Goal: Transaction & Acquisition: Purchase product/service

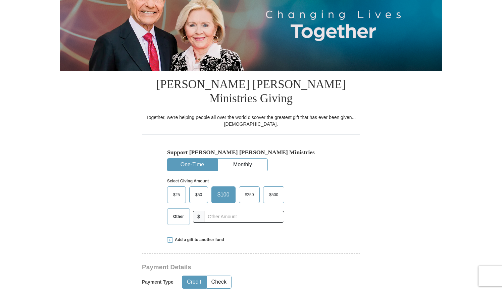
scroll to position [101, 0]
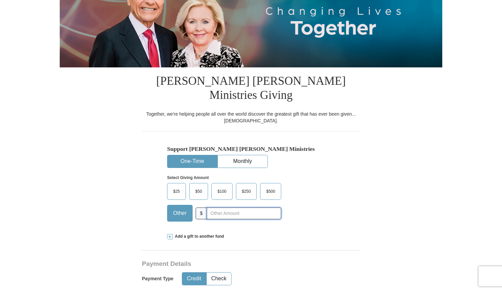
click at [215, 208] on input "text" at bounding box center [244, 214] width 74 height 12
type input "400.00"
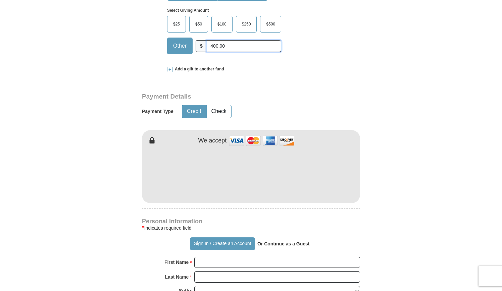
scroll to position [268, 0]
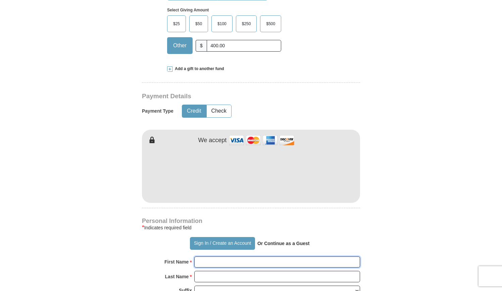
type input "[PERSON_NAME]"
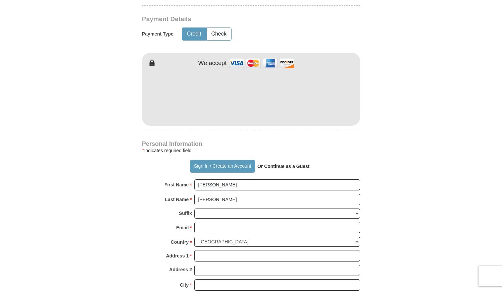
scroll to position [369, 0]
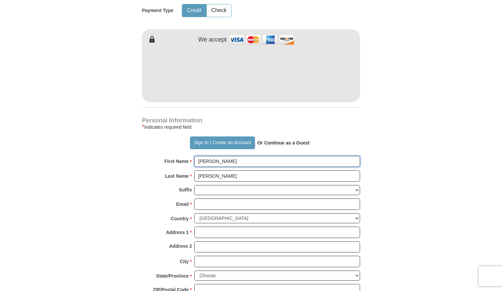
click at [232, 156] on input "[PERSON_NAME]" at bounding box center [277, 161] width 166 height 11
type input "[PERSON_NAME] and [PERSON_NAME]"
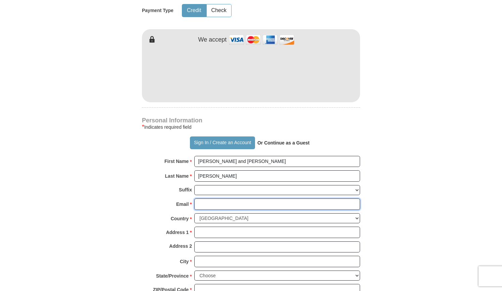
click at [211, 199] on input "Email *" at bounding box center [277, 204] width 166 height 11
type input "[EMAIL_ADDRESS][DOMAIN_NAME]"
type input "[STREET_ADDRESS]"
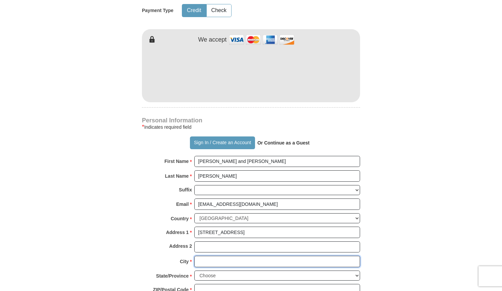
type input "Cumming"
select select "GA"
type input "30041"
type input "7706524670"
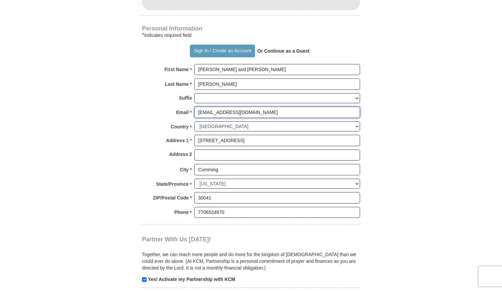
scroll to position [470, 0]
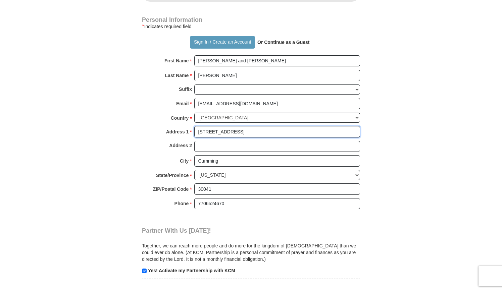
drag, startPoint x: 197, startPoint y: 116, endPoint x: 264, endPoint y: 123, distance: 66.8
click at [264, 126] on div "Address 1 * [STREET_ADDRESS] Please enter Address 1" at bounding box center [251, 133] width 218 height 15
type input "[STREET_ADDRESS]"
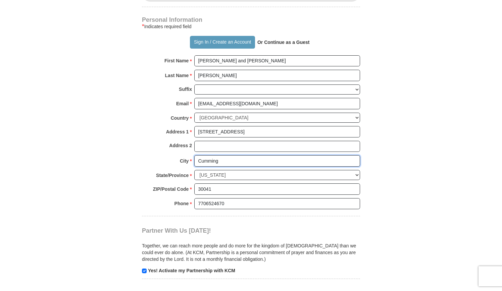
drag, startPoint x: 222, startPoint y: 143, endPoint x: 187, endPoint y: 140, distance: 35.0
click at [187, 155] on div "City * [GEOGRAPHIC_DATA] Please enter City" at bounding box center [251, 162] width 218 height 15
type input "[GEOGRAPHIC_DATA]"
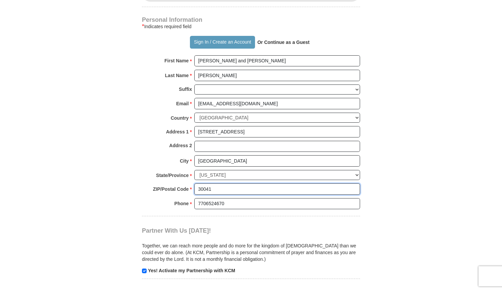
drag, startPoint x: 219, startPoint y: 169, endPoint x: 203, endPoint y: 171, distance: 16.2
click at [203, 184] on input "30041" at bounding box center [277, 189] width 166 height 11
type input "30677"
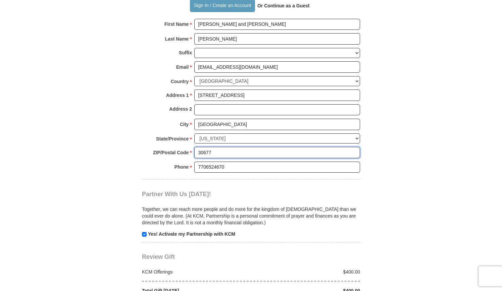
scroll to position [604, 0]
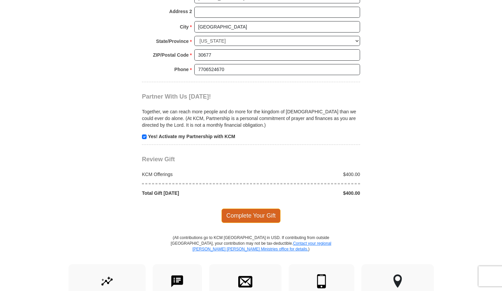
click at [249, 209] on span "Complete Your Gift" at bounding box center [250, 216] width 59 height 14
